Goal: Information Seeking & Learning: Learn about a topic

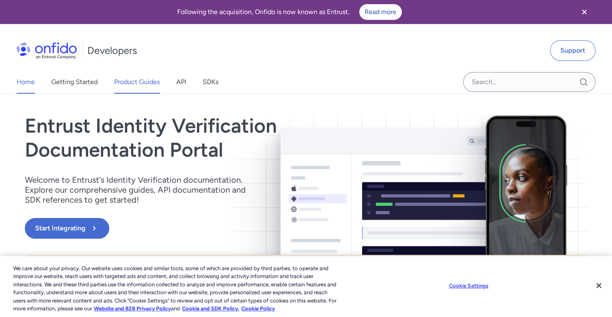
click at [157, 81] on link "Product Guides" at bounding box center [137, 81] width 46 height 23
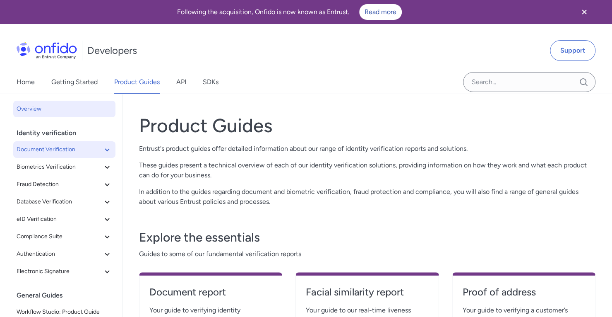
click at [60, 149] on span "Document Verification" at bounding box center [60, 149] width 86 height 10
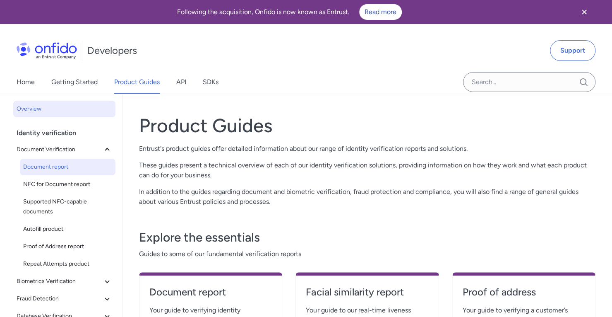
click at [56, 164] on span "Document report" at bounding box center [67, 167] width 89 height 10
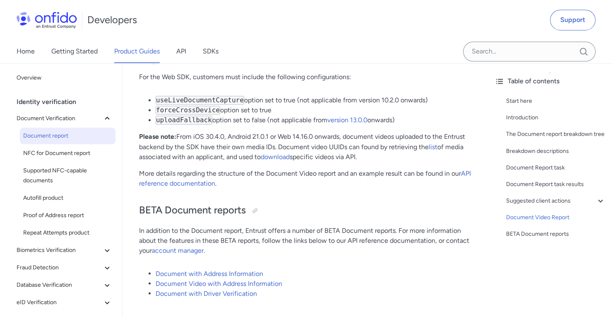
scroll to position [6288, 0]
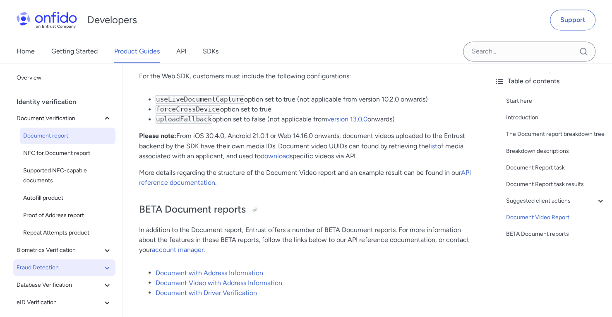
click at [60, 262] on span "Fraud Detection" at bounding box center [60, 267] width 86 height 10
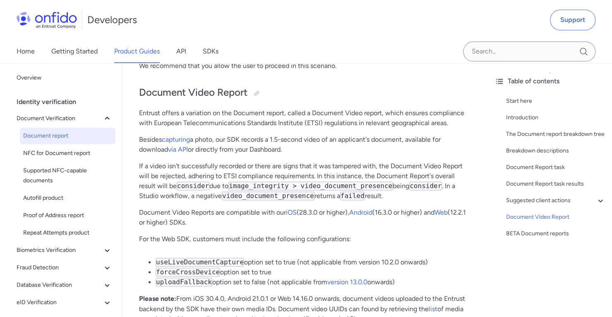
scroll to position [6124, 0]
click at [80, 233] on span "Repeat Attempts product" at bounding box center [67, 233] width 89 height 10
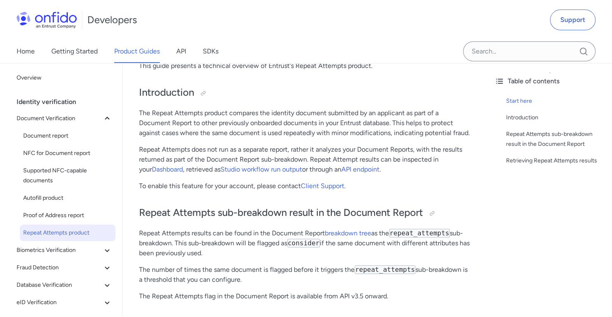
scroll to position [111, 0]
